Goal: Information Seeking & Learning: Find specific fact

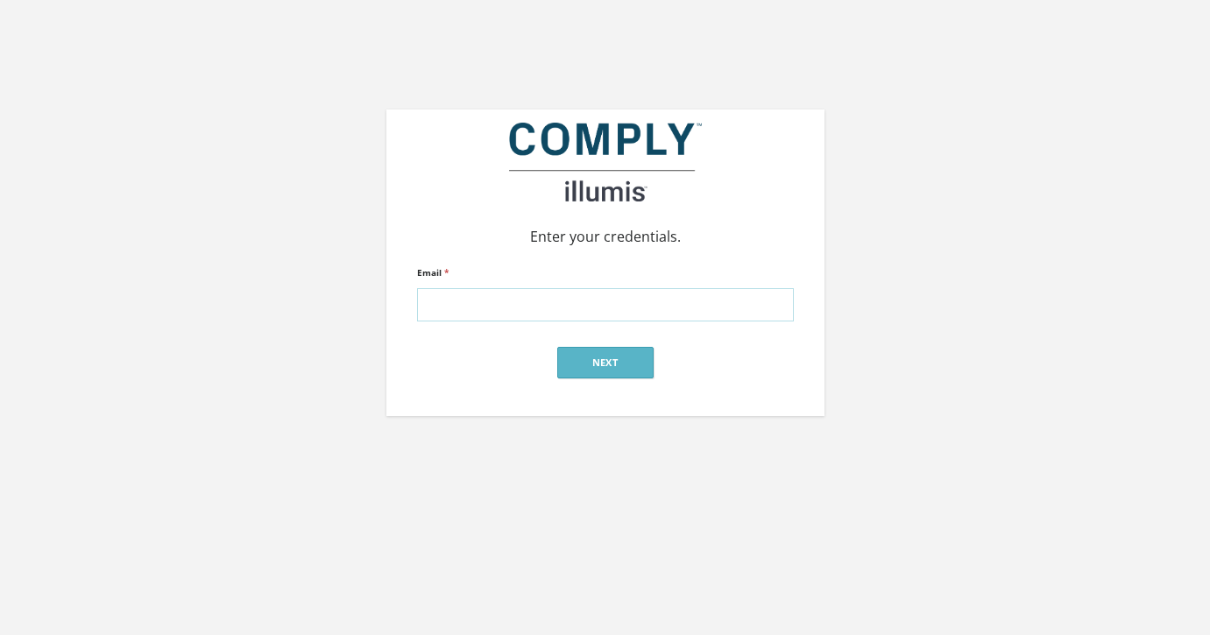
type input "[PERSON_NAME][EMAIL_ADDRESS][DOMAIN_NAME]"
click input "submit" at bounding box center [0, 0] width 0 height 0
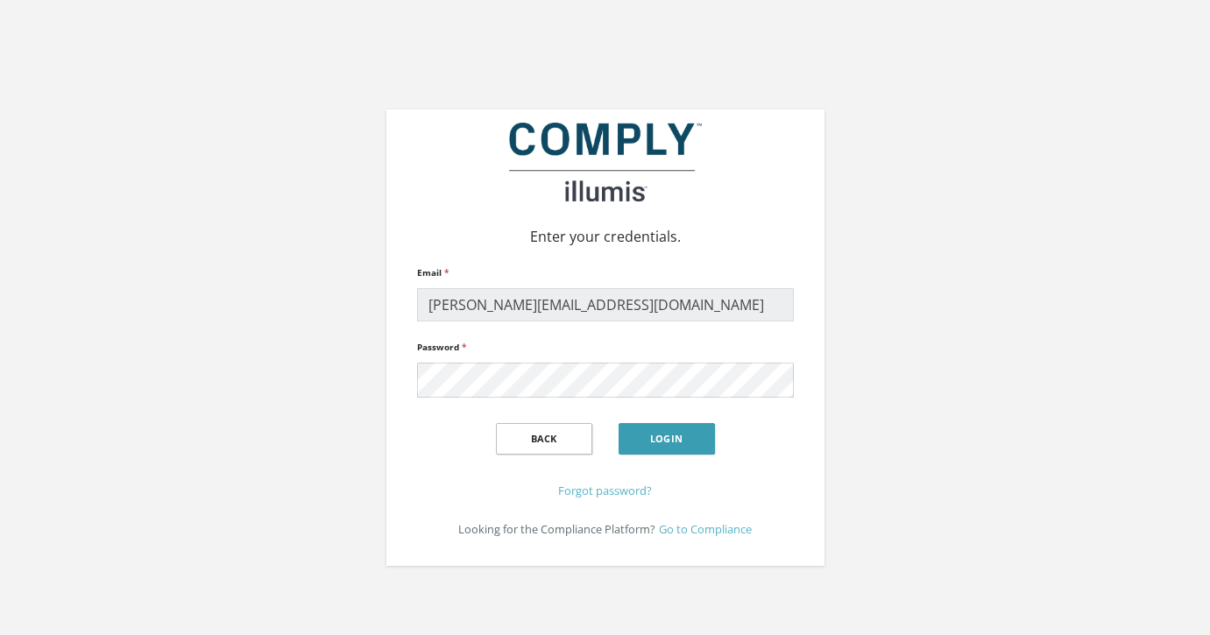
click at [661, 438] on button "Login" at bounding box center [666, 439] width 96 height 32
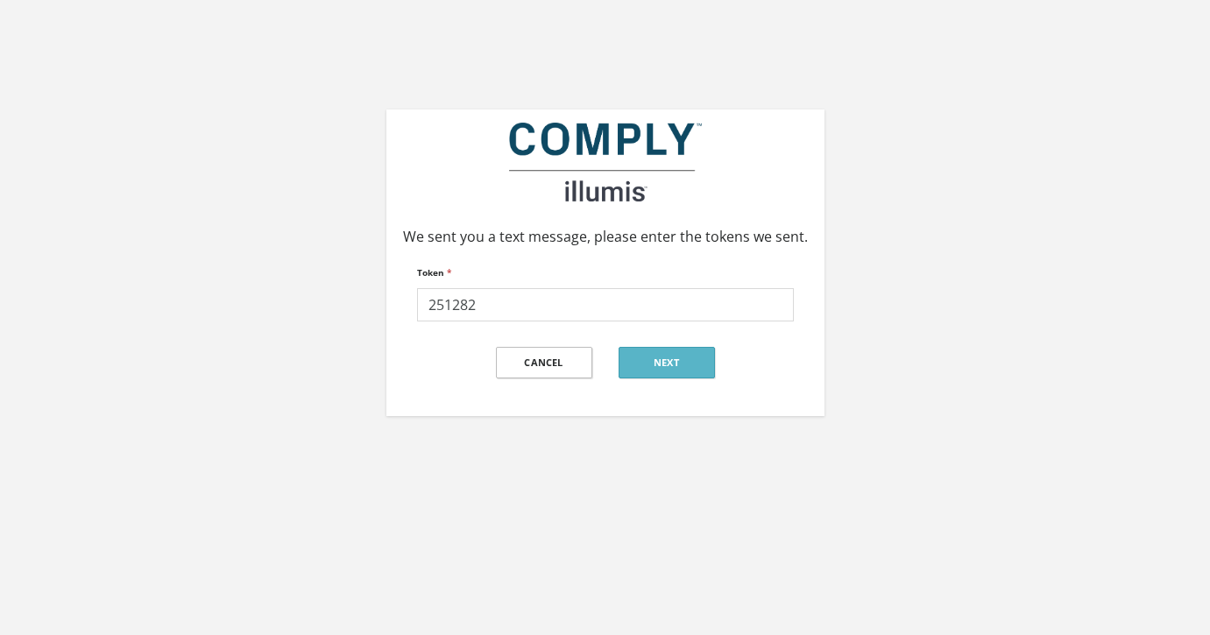
type input "251282"
click input "submit" at bounding box center [0, 0] width 0 height 0
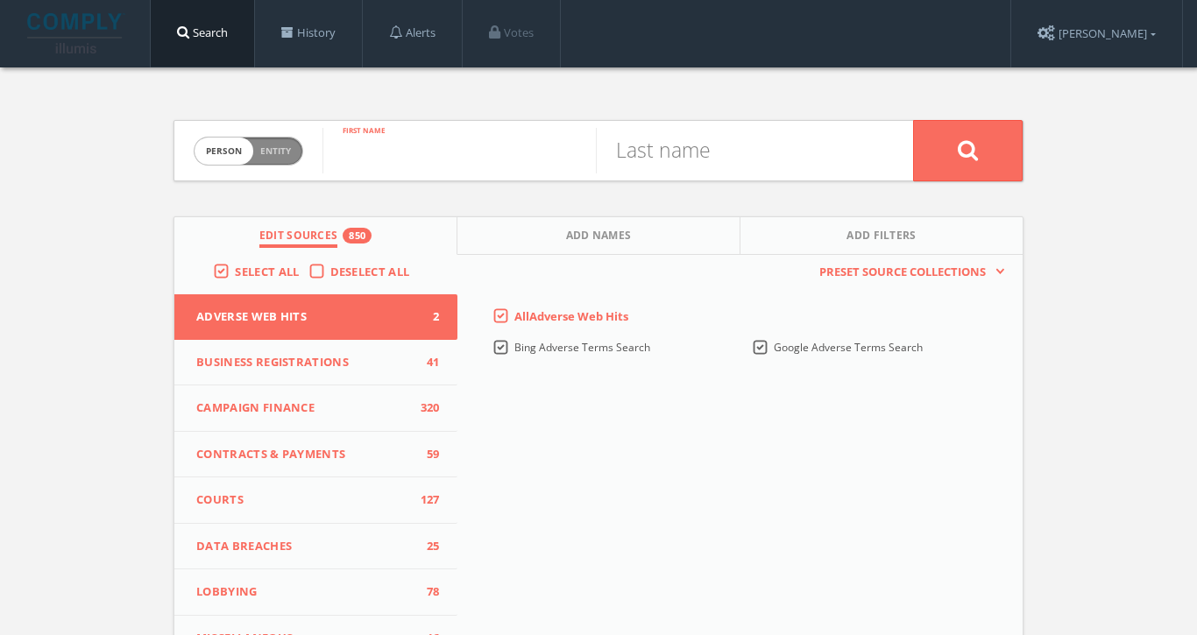
click at [534, 160] on input "text" at bounding box center [458, 151] width 273 height 46
type input "Peter f"
type input "fisher"
click at [473, 153] on input "Peter f" at bounding box center [458, 151] width 273 height 46
type input "Peter"
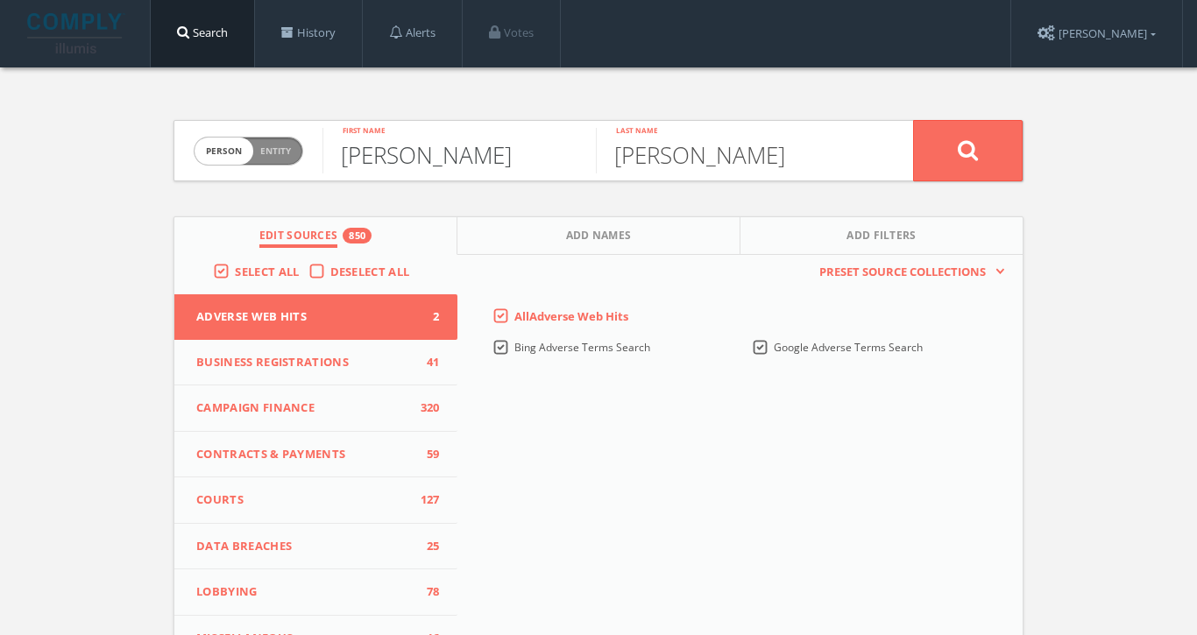
click at [967, 150] on button at bounding box center [967, 150] width 109 height 61
